Goal: Share content: Share content

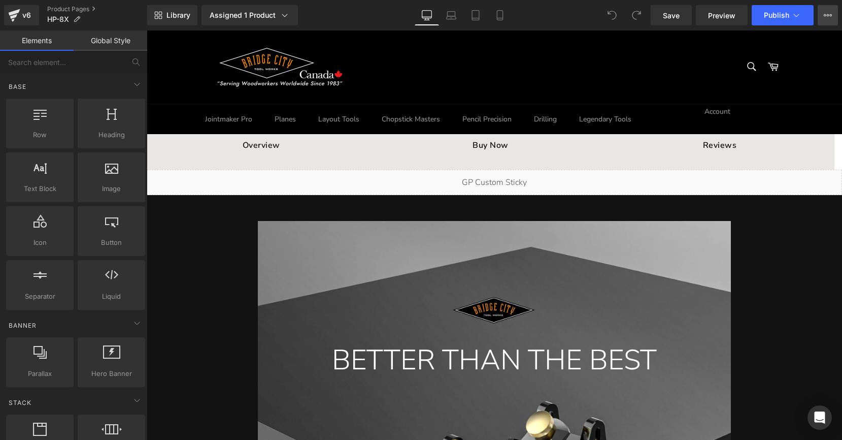
click at [823, 14] on button "View Live Page View with current Template Save Template to Library Schedule Pub…" at bounding box center [828, 15] width 20 height 20
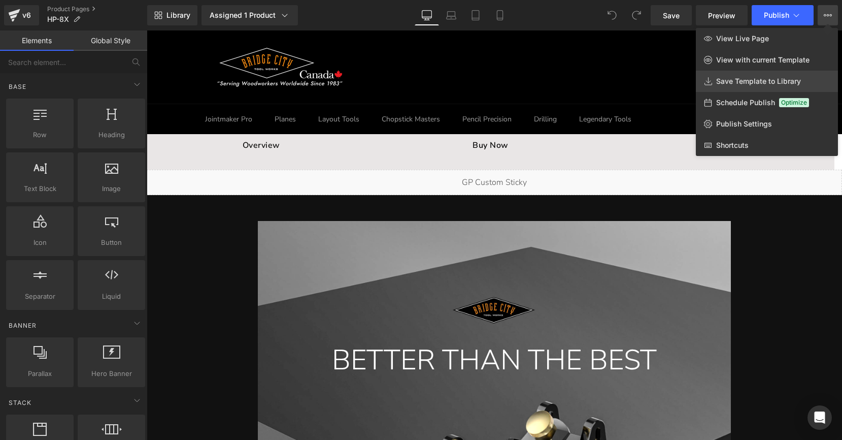
click at [741, 83] on span "Save Template to Library" at bounding box center [758, 81] width 85 height 9
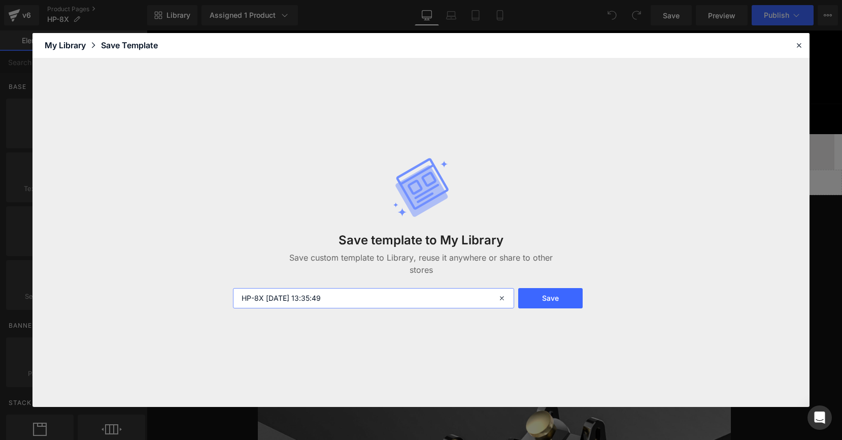
click at [275, 296] on input "HP-8X 2025-08-28 13:35:49" at bounding box center [373, 298] width 281 height 20
drag, startPoint x: 264, startPoint y: 298, endPoint x: 402, endPoint y: 294, distance: 137.6
click at [397, 296] on input "HP-8X 2025-08-28 13:35:49" at bounding box center [373, 298] width 281 height 20
click at [244, 299] on input "HP-8X" at bounding box center [373, 298] width 281 height 20
click at [242, 301] on input "HP-8X" at bounding box center [373, 298] width 281 height 20
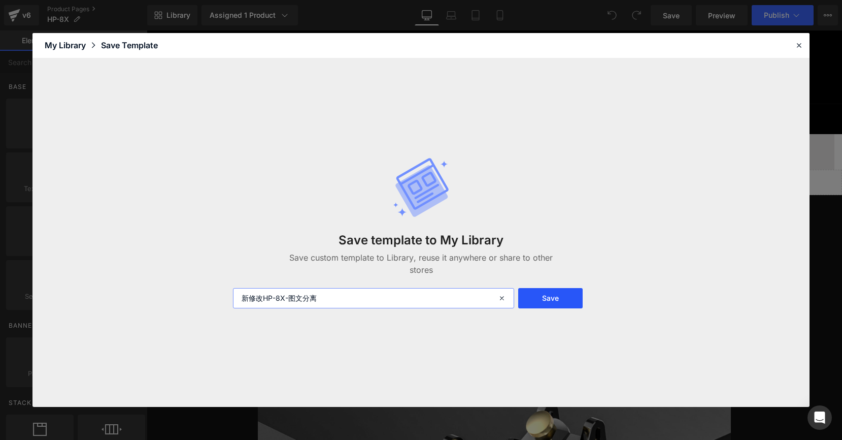
type input "新修改HP-8X-图文分离"
click at [554, 292] on button "Save" at bounding box center [550, 298] width 65 height 20
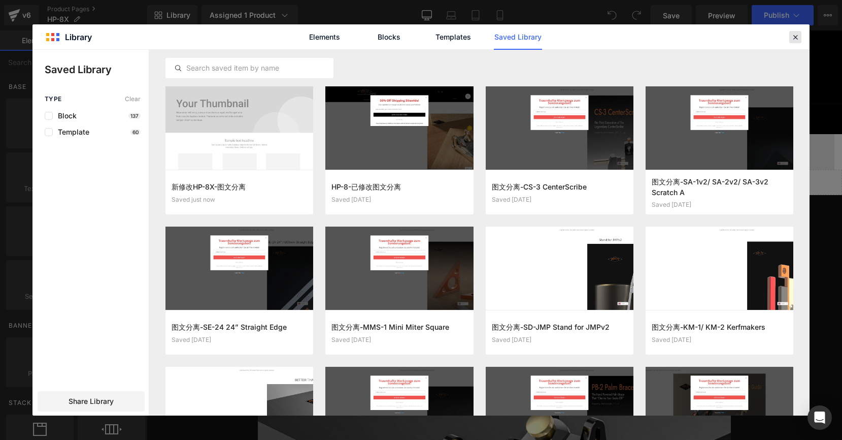
click at [793, 38] on icon at bounding box center [795, 36] width 9 height 9
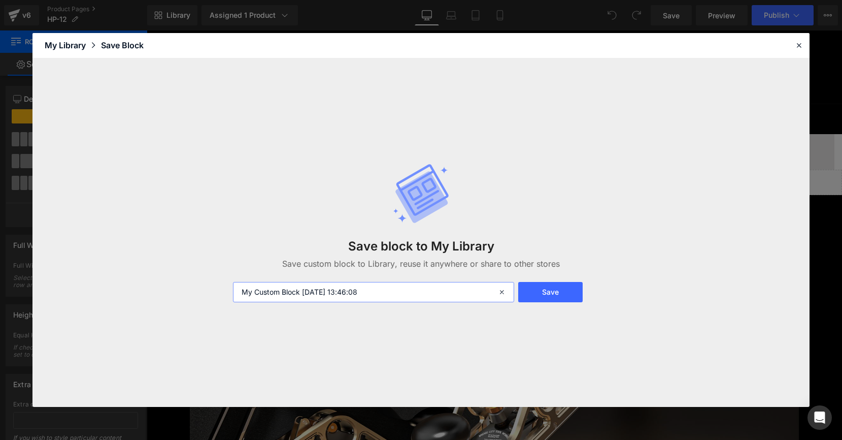
click at [0, 0] on input "My Custom Block [DATE] 13:46:08" at bounding box center [0, 0] width 0 height 0
drag, startPoint x: 303, startPoint y: 291, endPoint x: 419, endPoint y: 292, distance: 116.3
click at [0, 0] on input "My Custom Block [DATE] 13:46:08" at bounding box center [0, 0] width 0 height 0
drag, startPoint x: 351, startPoint y: 294, endPoint x: 210, endPoint y: 279, distance: 141.9
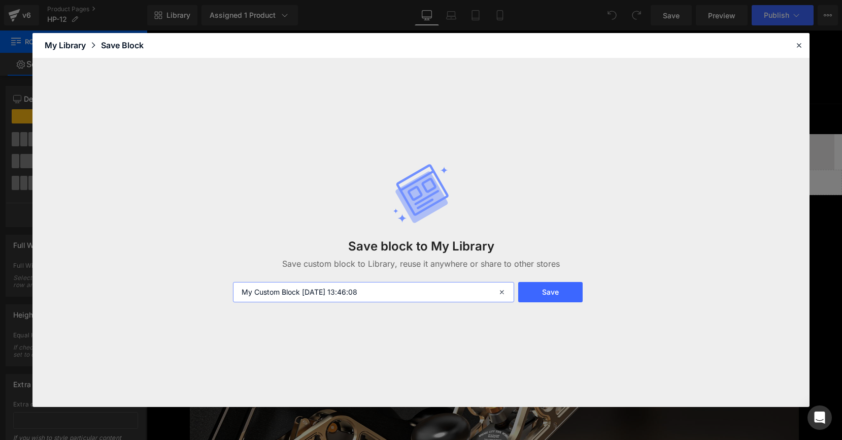
click at [0, 0] on div "Save block to My Library Save custom block to Library, reuse it anywhere or sha…" at bounding box center [0, 0] width 0 height 0
click at [0, 0] on input "hp12" at bounding box center [0, 0] width 0 height 0
click at [0, 0] on input "修改图文分离 hp12" at bounding box center [0, 0] width 0 height 0
type input "新修改图文分离 hp12"
click at [0, 0] on button "Save" at bounding box center [0, 0] width 0 height 0
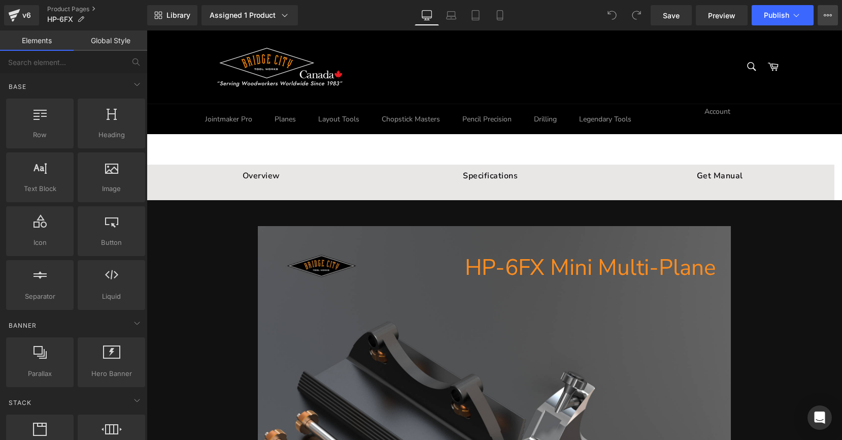
click at [833, 19] on button "View Live Page View with current Template Save Template to Library Schedule Pub…" at bounding box center [828, 15] width 20 height 20
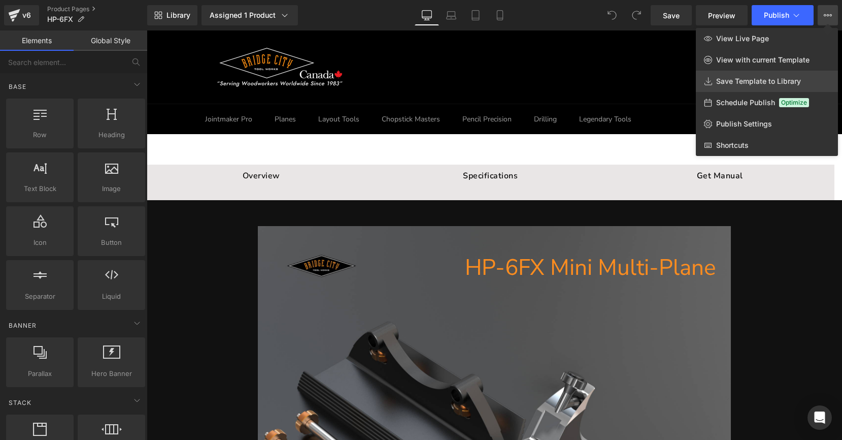
click at [727, 82] on span "Save Template to Library" at bounding box center [758, 81] width 85 height 9
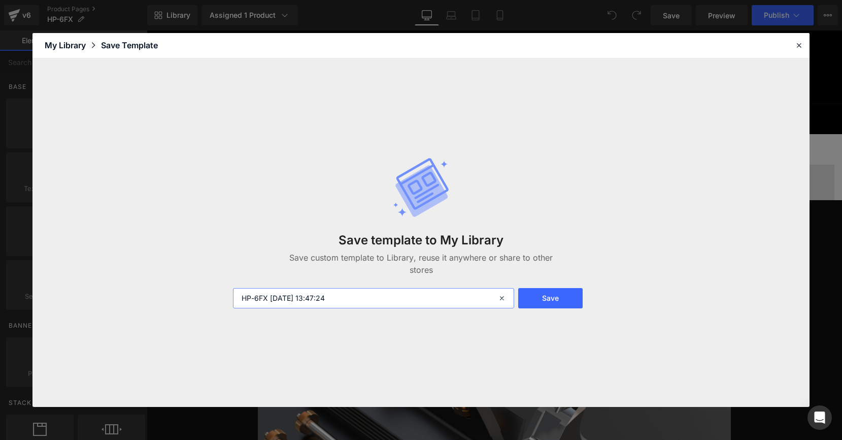
drag, startPoint x: 270, startPoint y: 300, endPoint x: 393, endPoint y: 294, distance: 124.0
click at [393, 294] on input "HP-6FX 2025-08-28 13:47:24" at bounding box center [373, 298] width 281 height 20
click at [239, 296] on input "HP-6FX" at bounding box center [373, 298] width 281 height 20
type input "新修改图文分离-HP-6FX"
click at [548, 286] on div "Save template to My Library Save custom template to Library, reuse it anywhere …" at bounding box center [421, 233] width 389 height 192
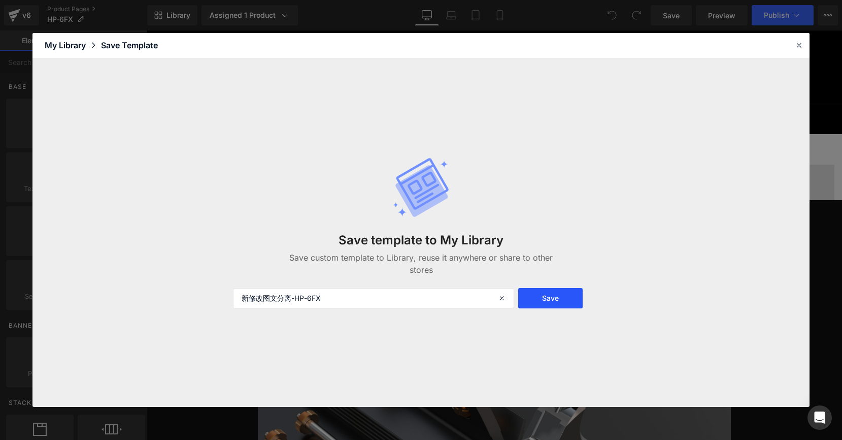
click at [549, 296] on button "Save" at bounding box center [550, 298] width 65 height 20
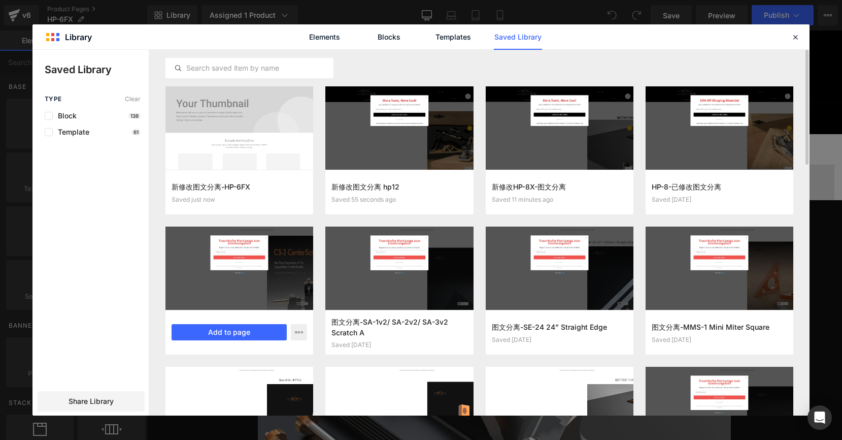
scroll to position [1, 0]
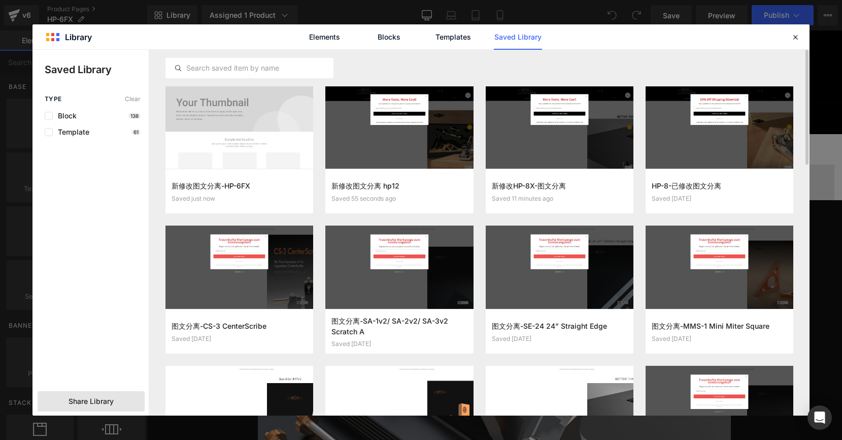
click at [115, 397] on div "Share Library" at bounding box center [91, 401] width 107 height 20
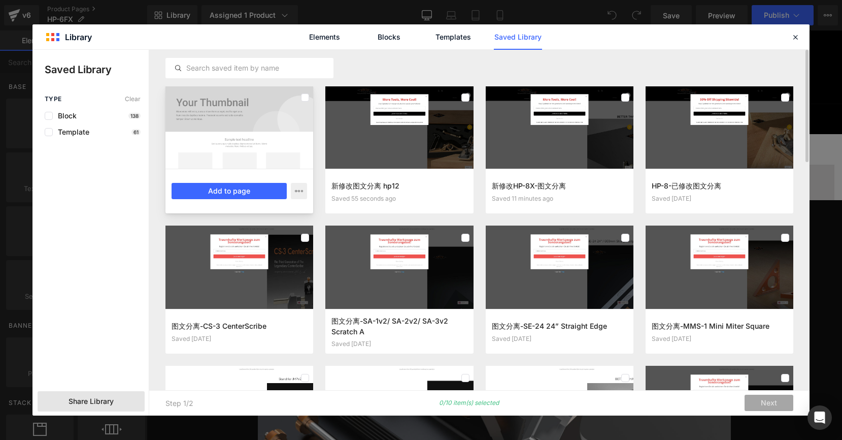
click at [306, 90] on div at bounding box center [305, 97] width 8 height 16
click at [296, 98] on div at bounding box center [239, 126] width 148 height 83
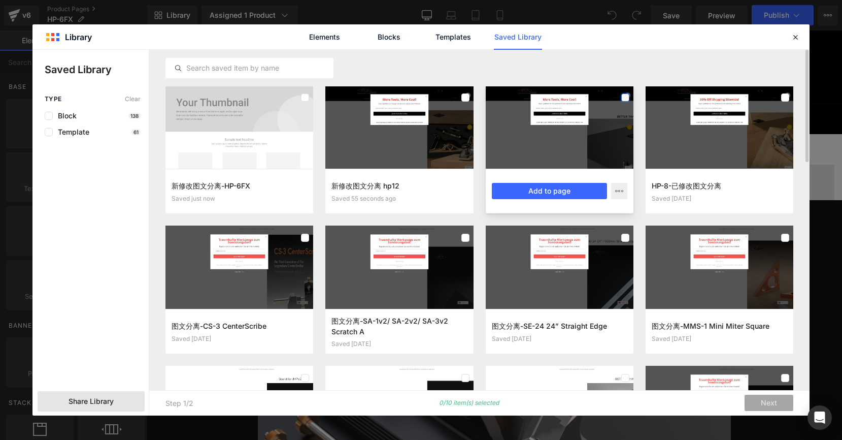
click at [623, 97] on label at bounding box center [625, 97] width 8 height 8
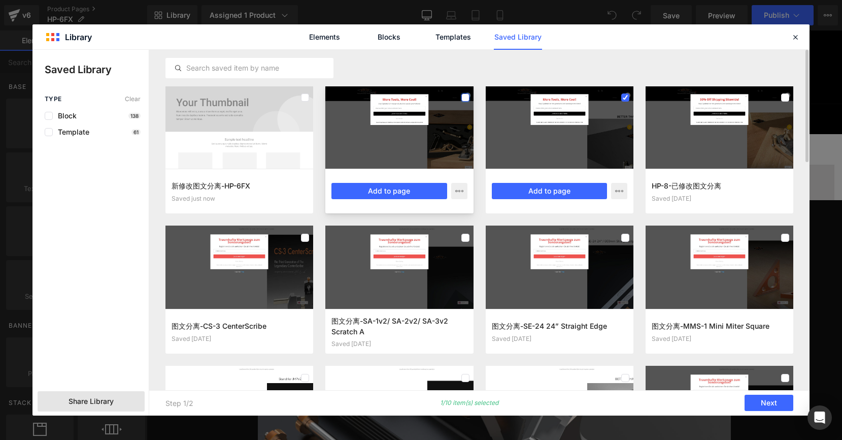
click at [469, 96] on label at bounding box center [465, 97] width 8 height 8
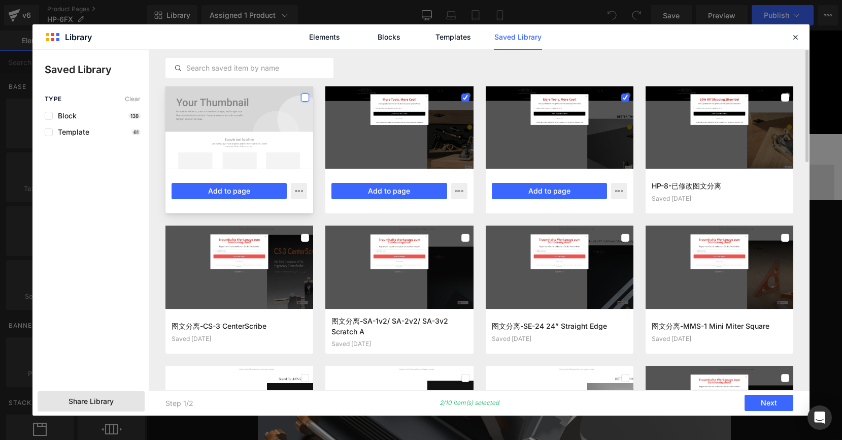
click at [309, 97] on label at bounding box center [305, 97] width 8 height 8
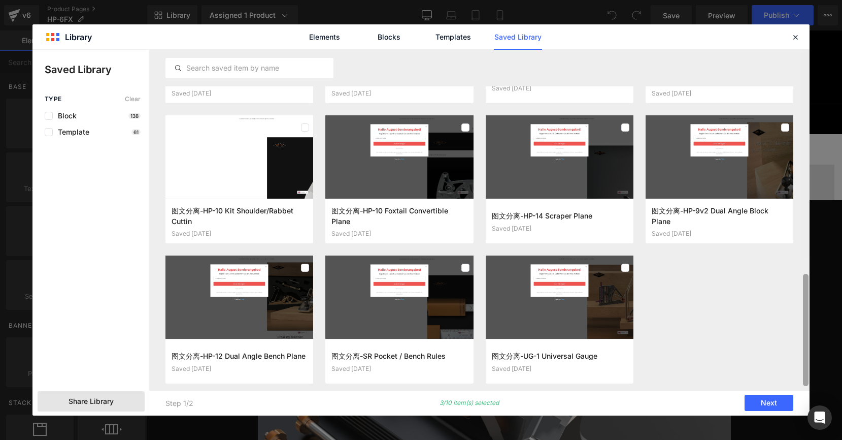
scroll to position [818, 0]
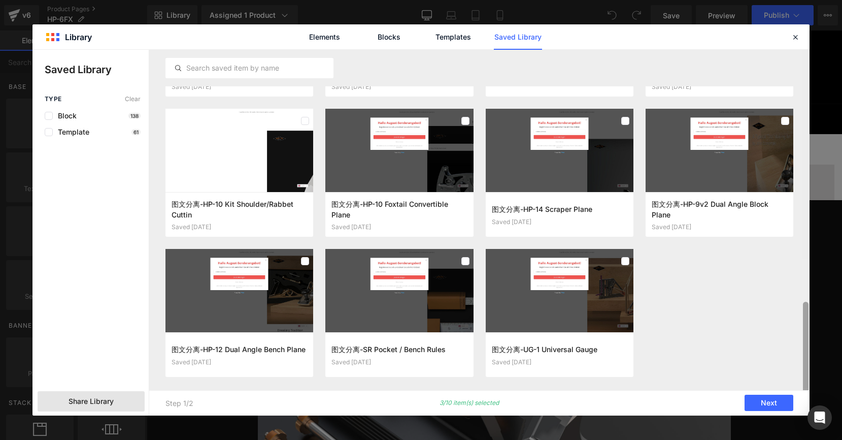
drag, startPoint x: 805, startPoint y: 101, endPoint x: 770, endPoint y: 349, distance: 251.1
click at [770, 349] on div "新修改图文分离-HP-6FX Saved just now Add to page 新修改图文分离 hp12 Saved 55 seconds ago Add…" at bounding box center [479, 233] width 660 height 366
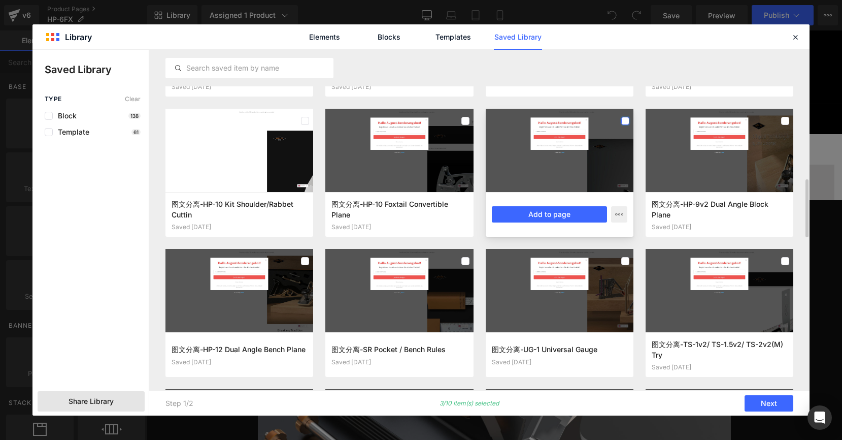
click at [622, 118] on label at bounding box center [625, 121] width 8 height 8
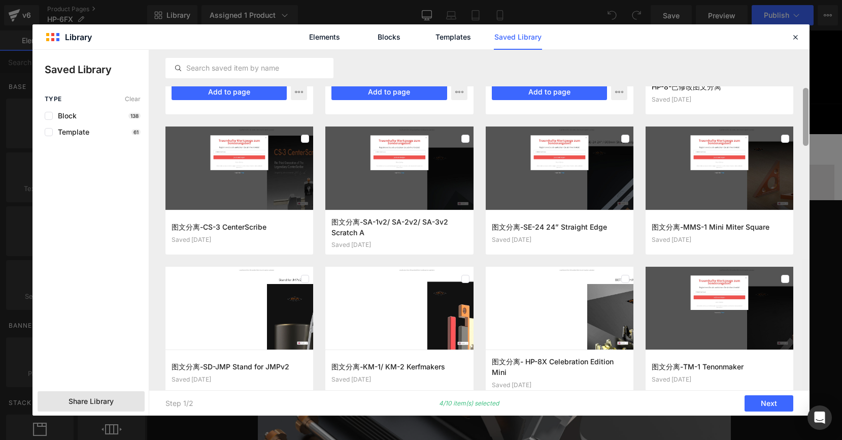
scroll to position [0, 0]
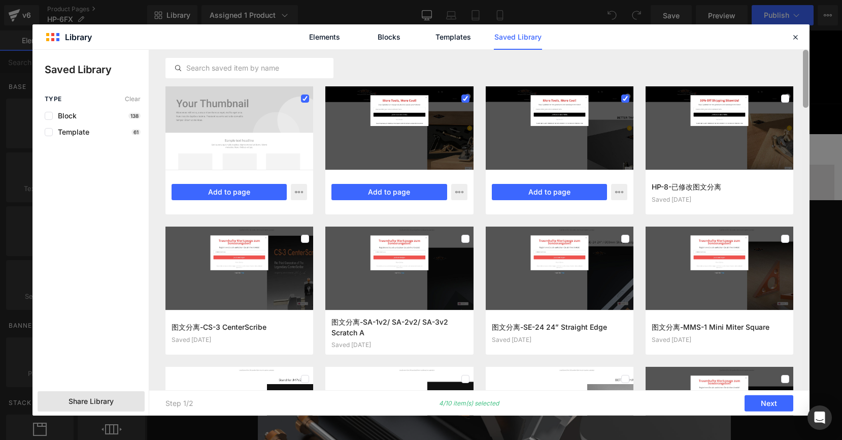
drag, startPoint x: 806, startPoint y: 219, endPoint x: 800, endPoint y: 74, distance: 145.3
click at [800, 74] on div "新修改图文分离-HP-6FX Saved just now Add to page 新修改图文分离 hp12 Saved 55 seconds ago Add…" at bounding box center [479, 233] width 660 height 366
click at [459, 101] on div at bounding box center [399, 127] width 148 height 83
click at [464, 98] on label at bounding box center [465, 98] width 8 height 8
click at [464, 98] on icon at bounding box center [465, 98] width 5 height 0
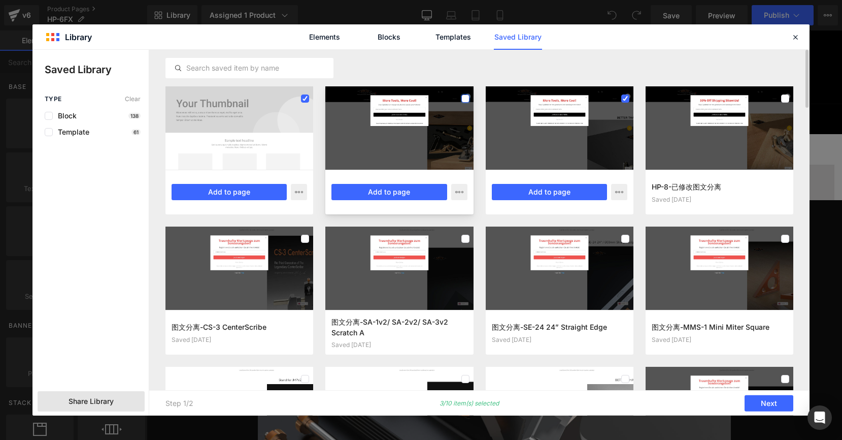
click at [465, 98] on label at bounding box center [465, 98] width 8 height 8
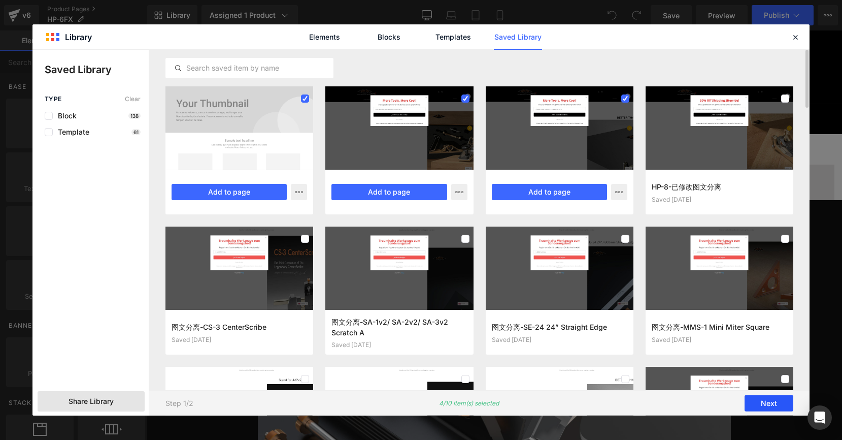
click at [773, 401] on button "Next" at bounding box center [769, 403] width 49 height 16
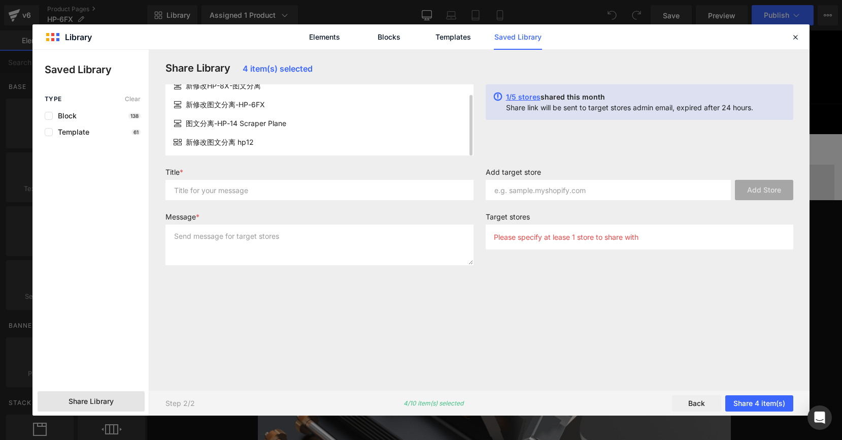
scroll to position [12, 0]
click at [206, 193] on input "text" at bounding box center [319, 190] width 308 height 20
click at [211, 190] on input "text" at bounding box center [319, 190] width 308 height 20
paste input "bridge-city-tool-works.myshopify.com"
type input "bridge-city-tool-works.myshopify.com"
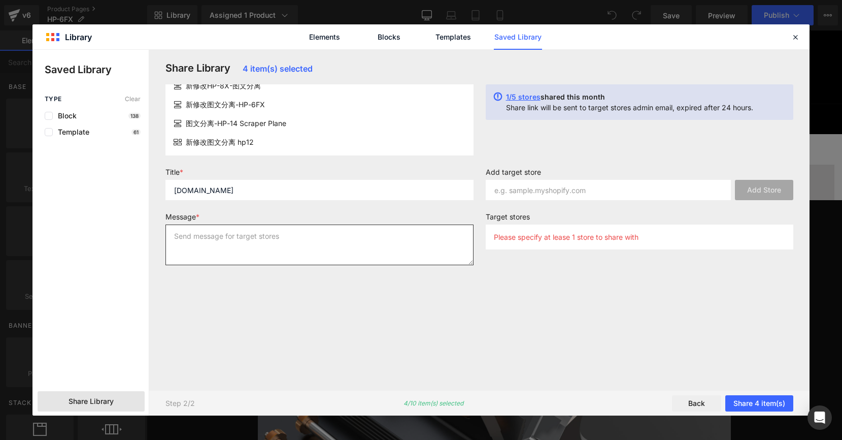
click at [203, 233] on textarea at bounding box center [319, 244] width 308 height 41
paste textarea "bridge-city-tool-works.myshopify.com"
type textarea "bridge-city-tool-works.myshopify.com"
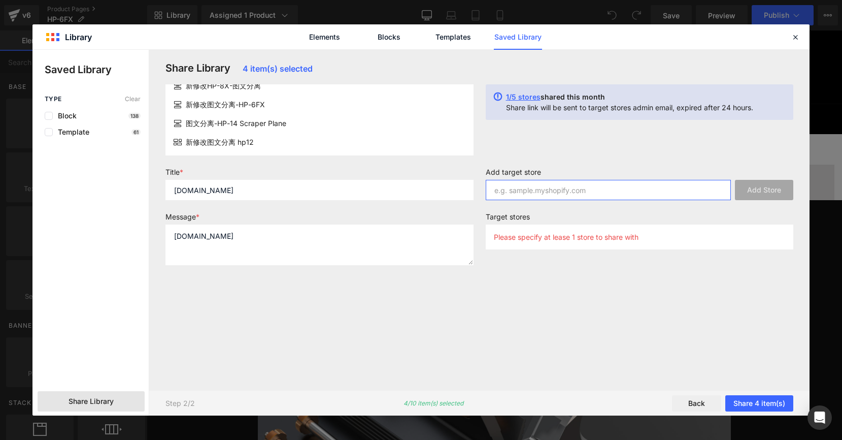
click at [528, 191] on input "text" at bounding box center [609, 190] width 246 height 20
paste input "bridge-city-tool-works.myshopify.com"
type input "bridge-city-tool-works.myshopify.com"
click at [767, 190] on button "Add Store" at bounding box center [764, 190] width 58 height 20
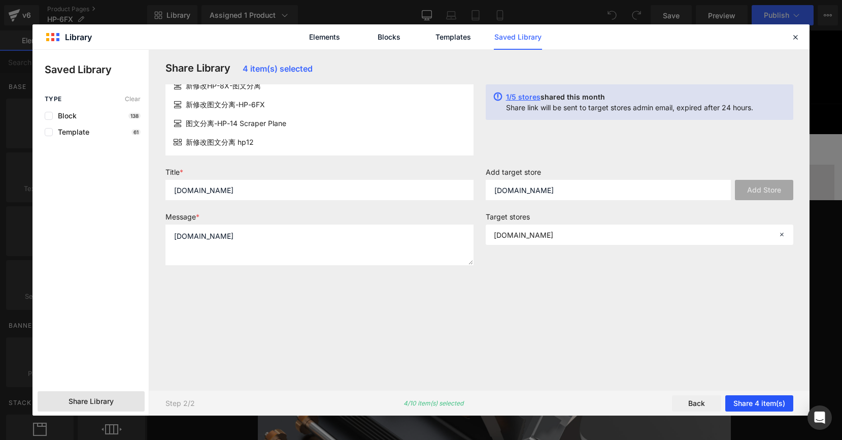
click at [764, 399] on button "Share 4 item(s)" at bounding box center [759, 403] width 68 height 16
